Goal: Check status: Check status

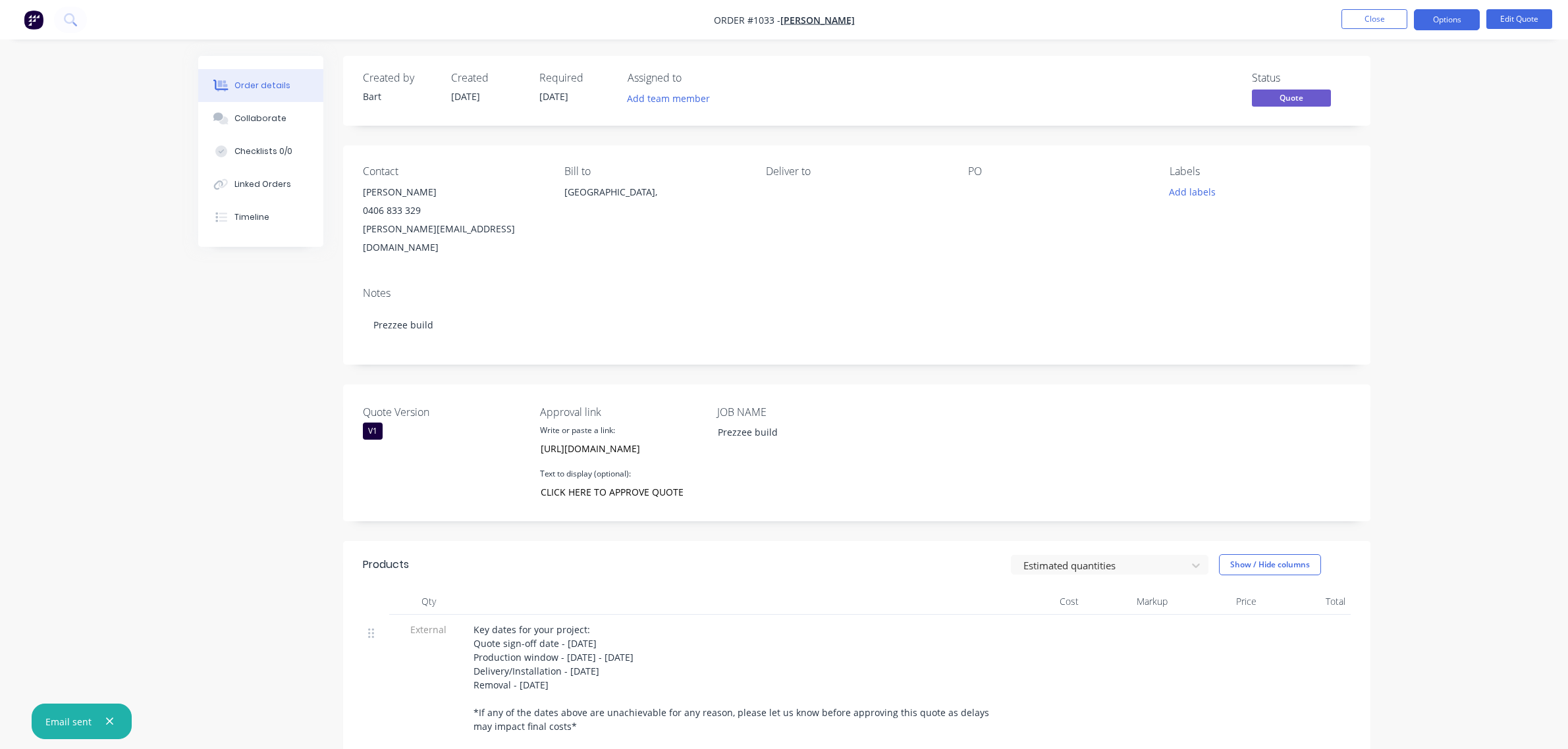
scroll to position [1658, 0]
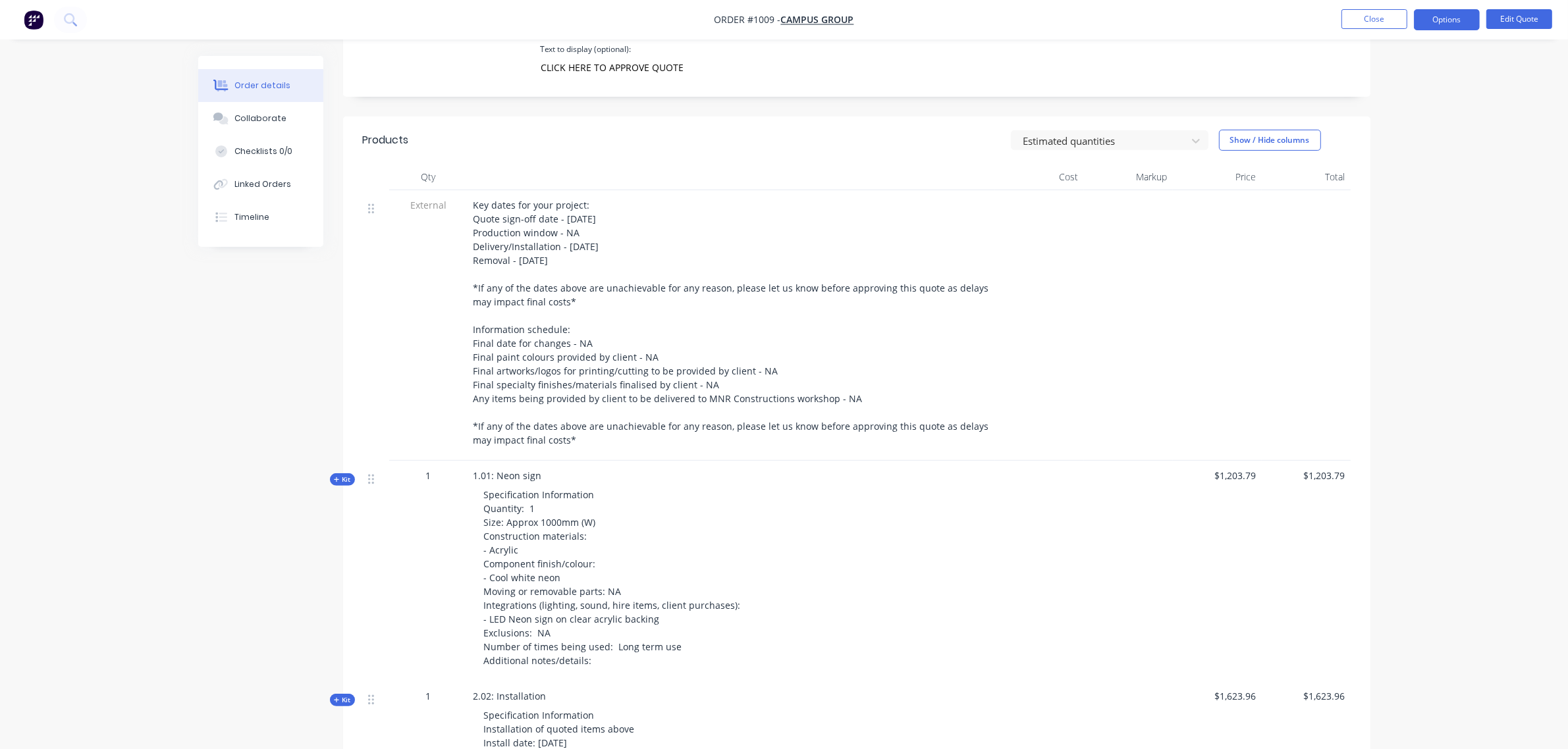
scroll to position [423, 0]
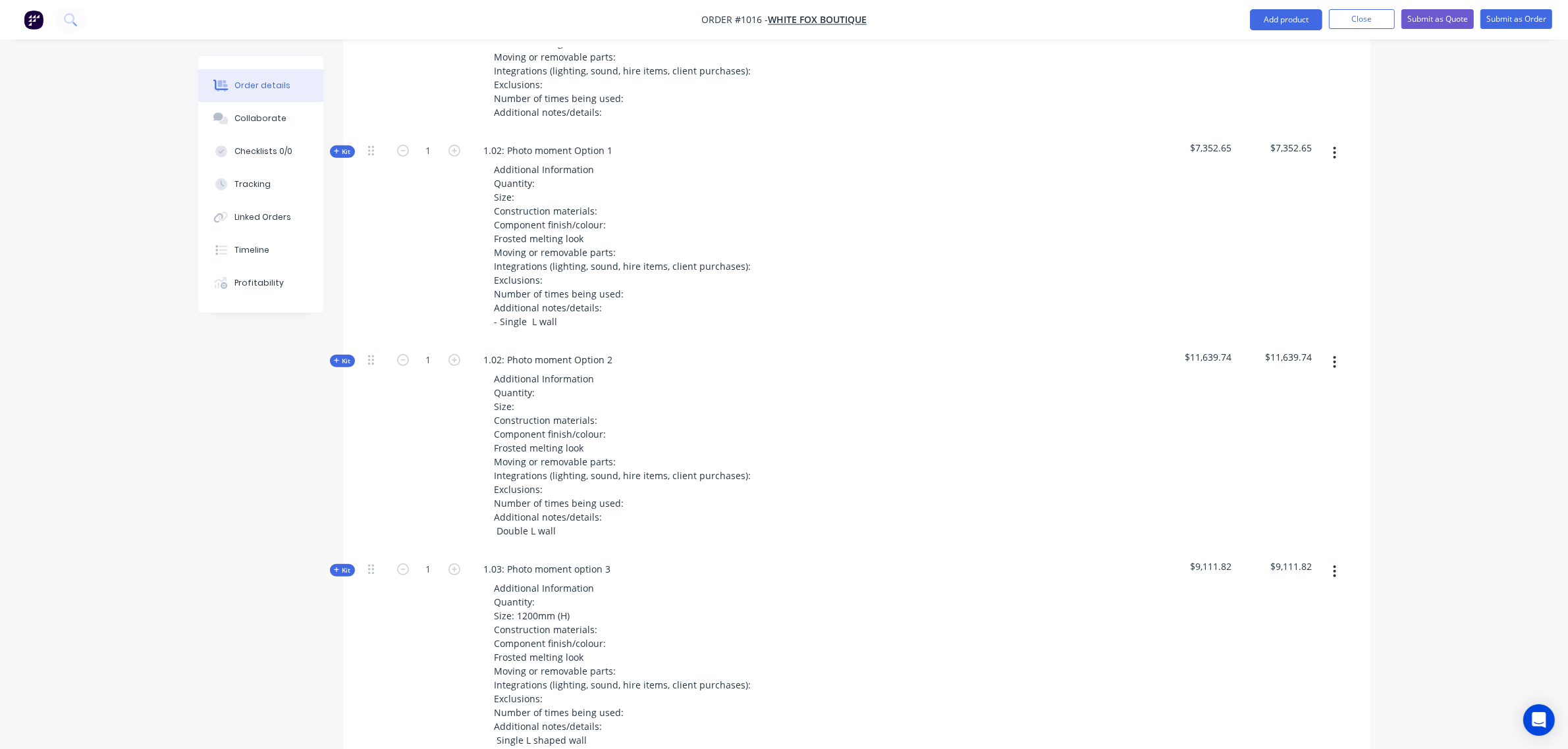
scroll to position [647, 0]
